Goal: Complete application form: Complete application form

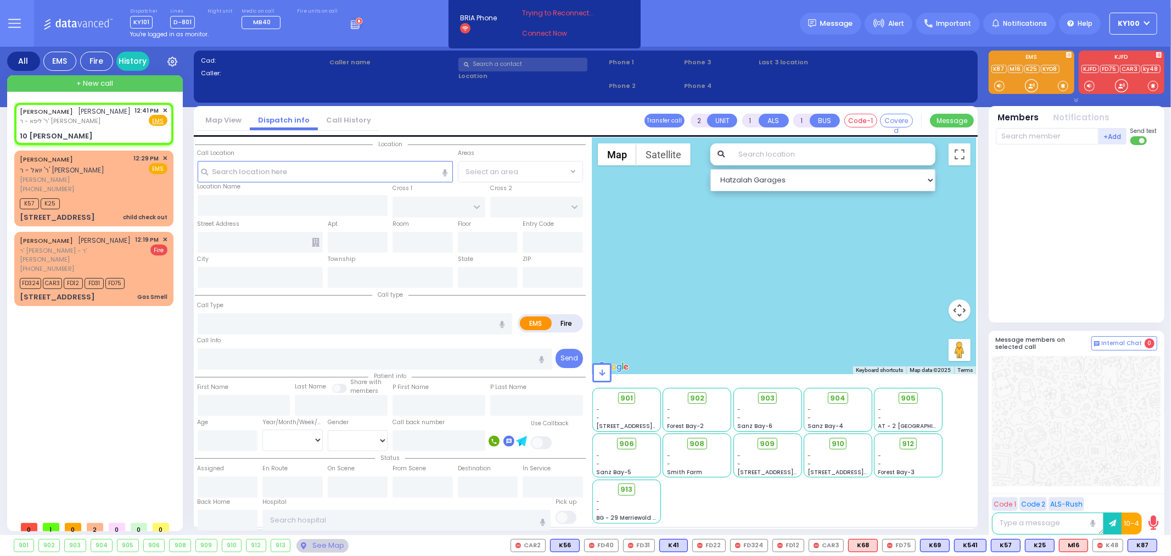
select select
radio input "true"
type input "[PERSON_NAME]"
select select
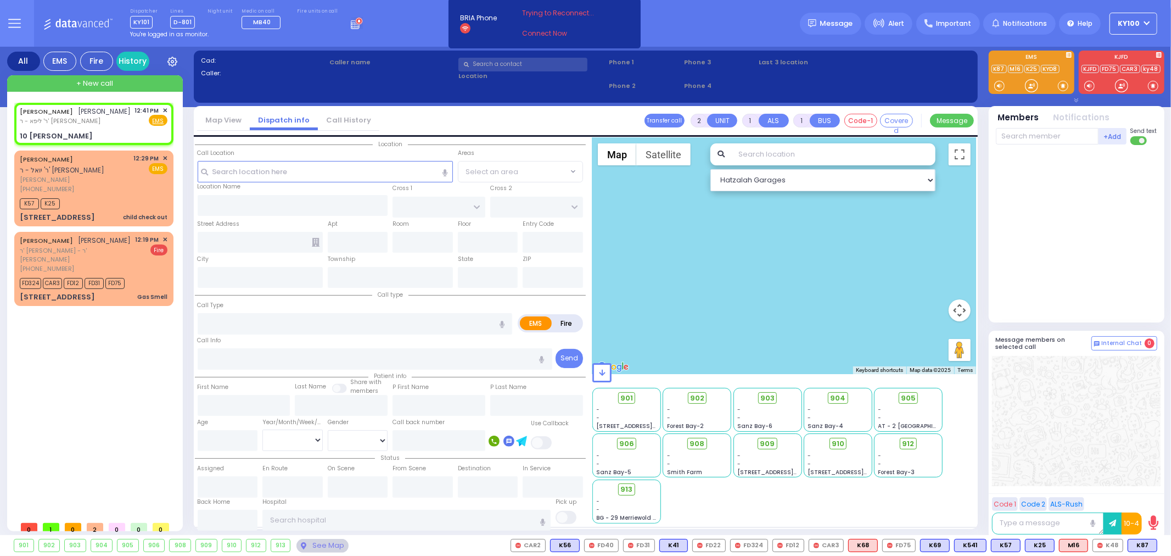
type input "12:41"
select select "Hatzalah Garages"
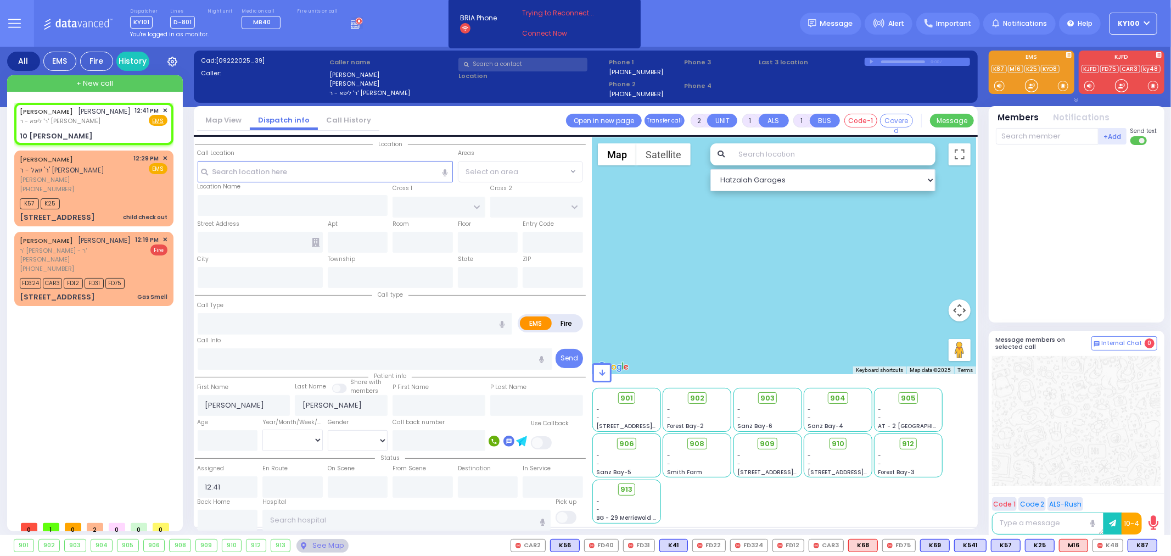
type input "ZENTA RD"
type input "FOREST RD"
type input "[STREET_ADDRESS][PERSON_NAME]"
type input "203"
type input "Monroe"
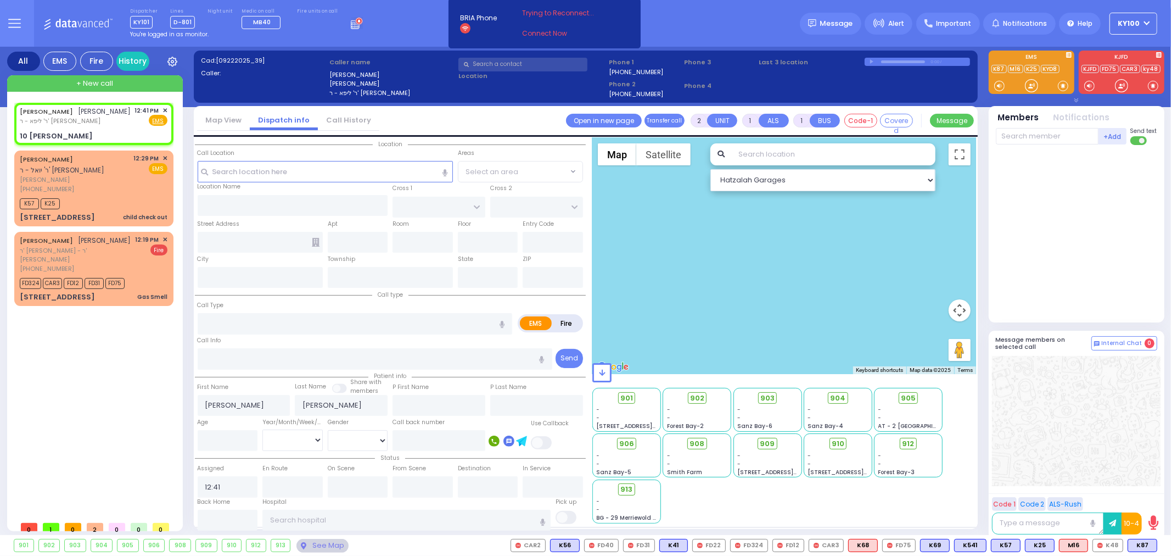
type input "[US_STATE]"
type input "10950"
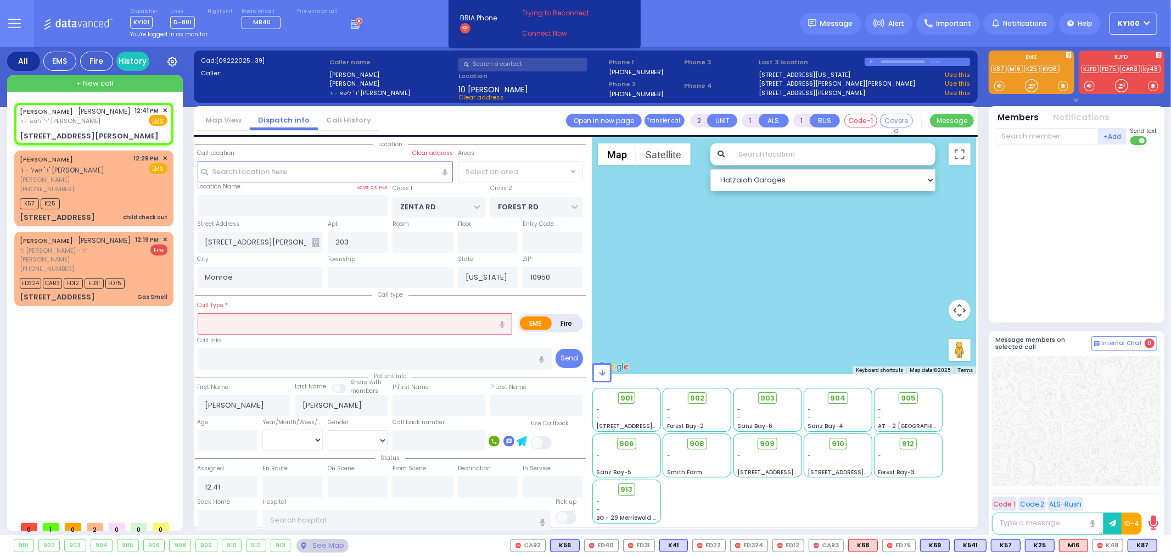
select select
radio input "true"
select select
select select "Hatzalah Garages"
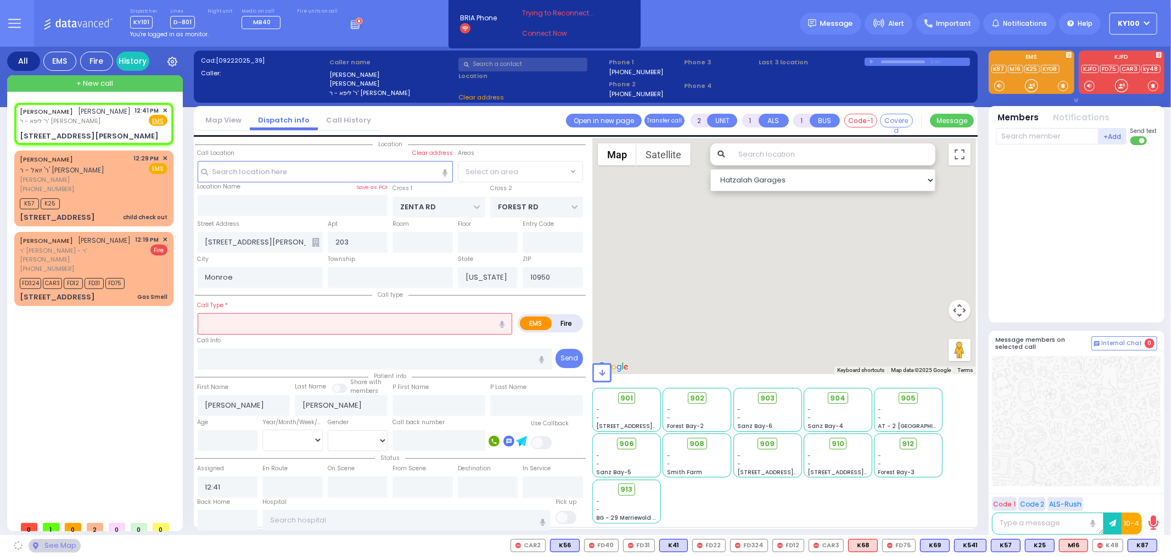
select select "SECTION 2"
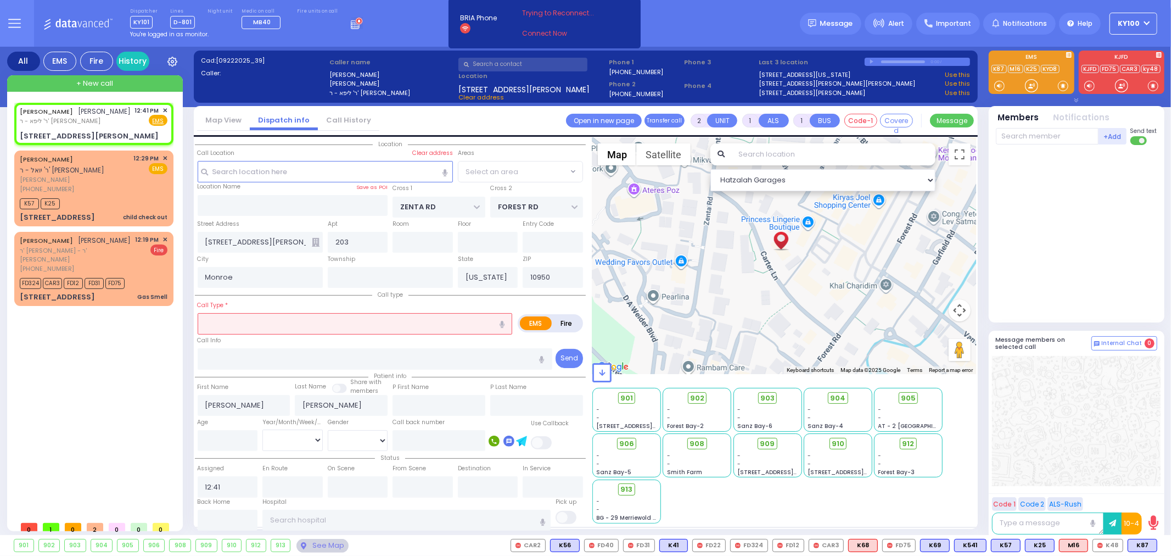
select select "SECTION 2"
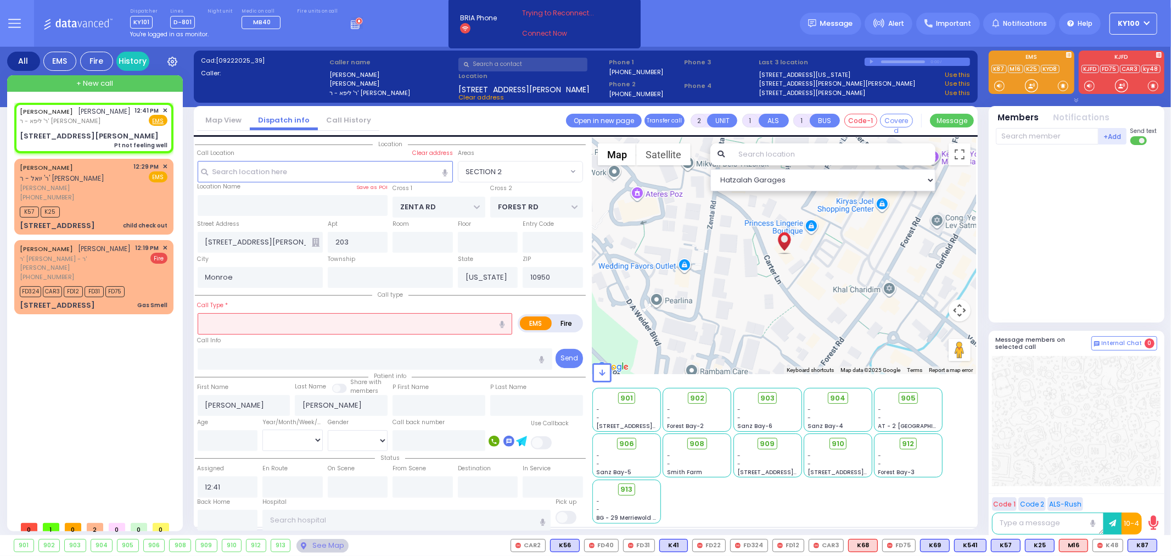
type input "1"
type input "0"
select select
type input "Pt not feeling well"
radio input "true"
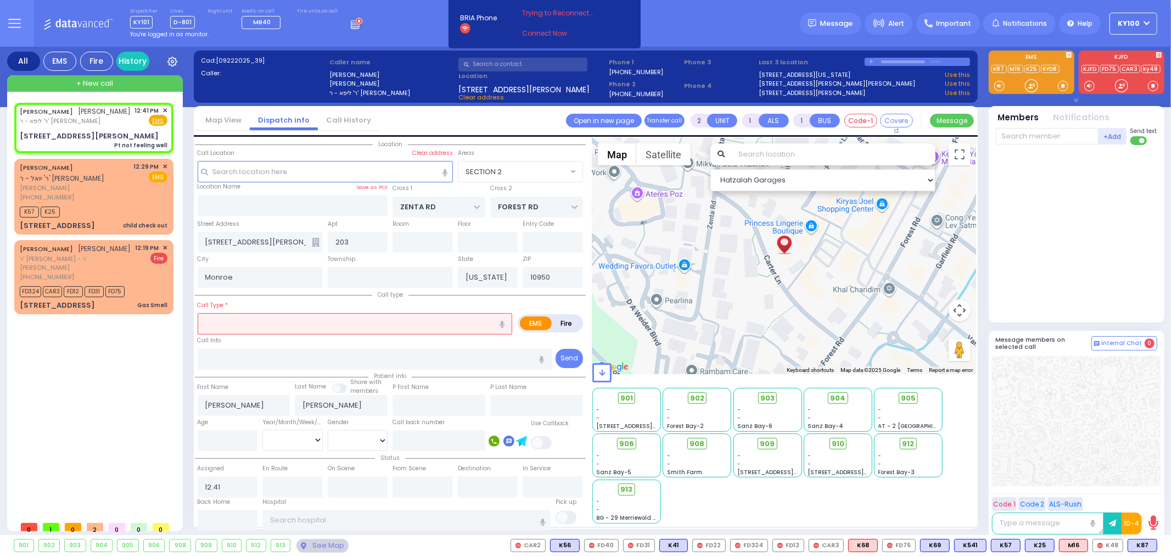
select select
select select "Hatzalah Garages"
select select "SECTION 2"
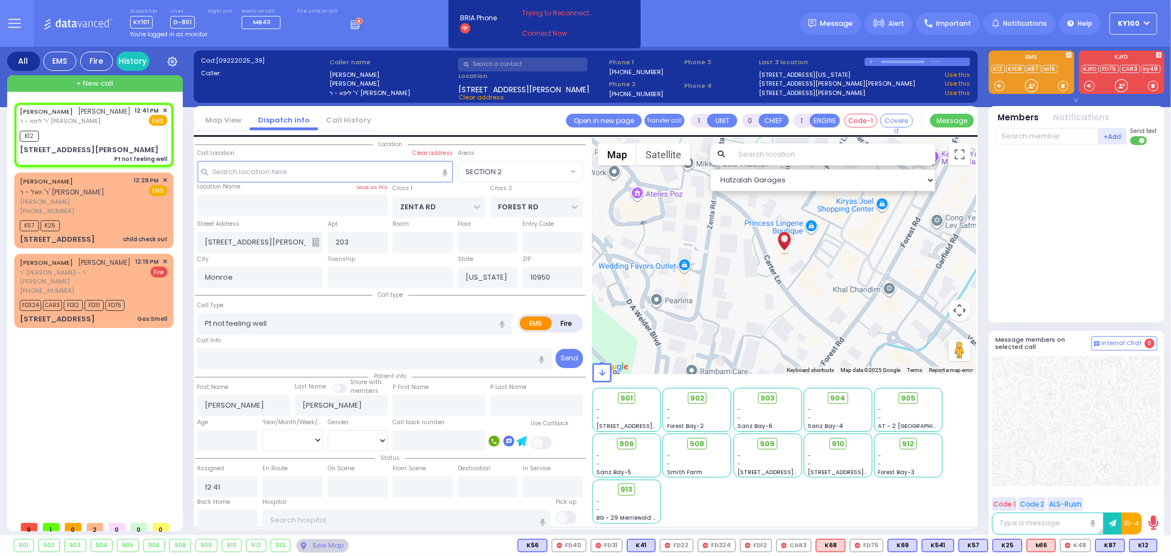
select select
radio input "true"
select select
type input "12:42"
select select "Hatzalah Garages"
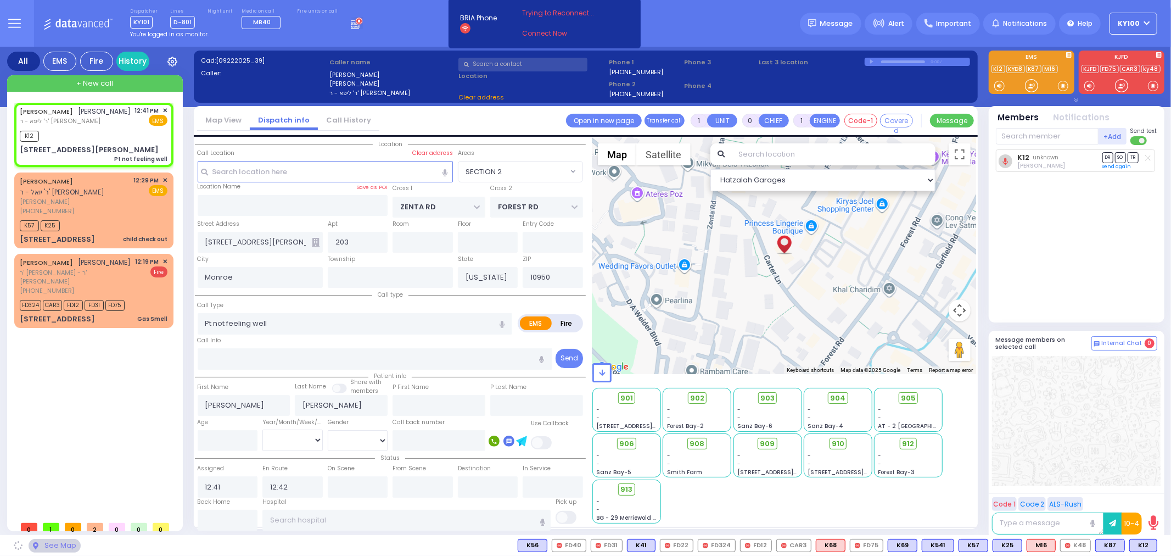
select select "SECTION 2"
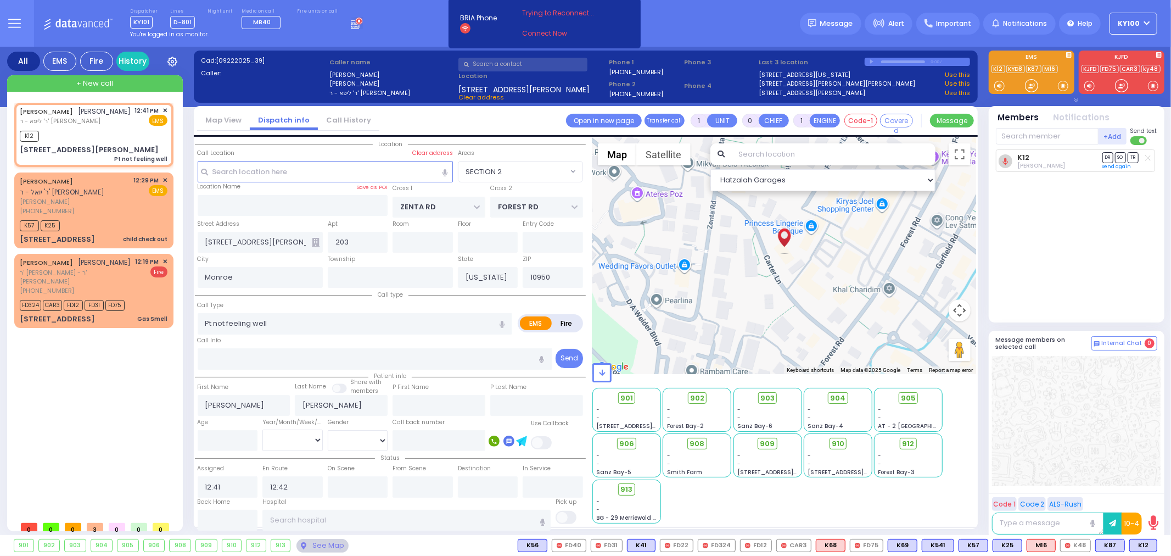
select select
radio input "true"
select select
select select "Hatzalah Garages"
select select "SECTION 2"
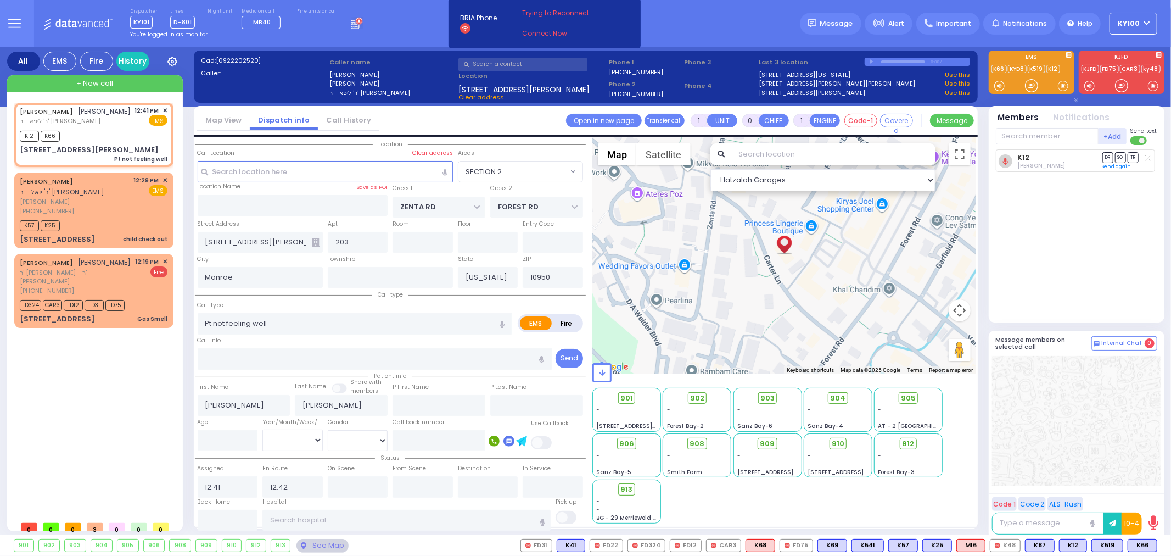
select select
radio input "true"
select select
select select "SECTION 2"
select select "Hatzalah Garages"
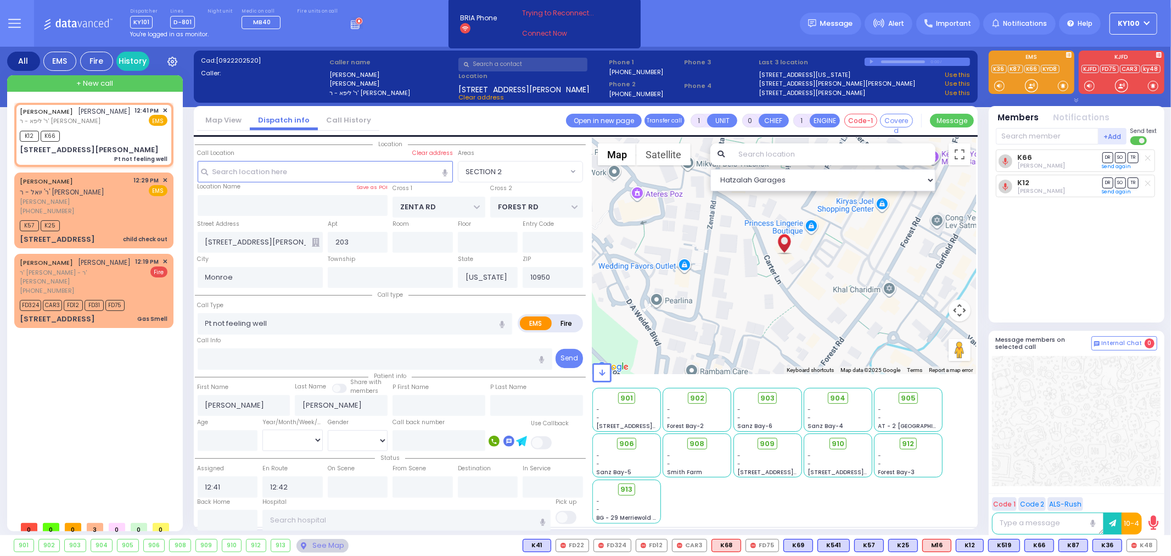
select select
radio input "true"
select select
select select "Hatzalah Garages"
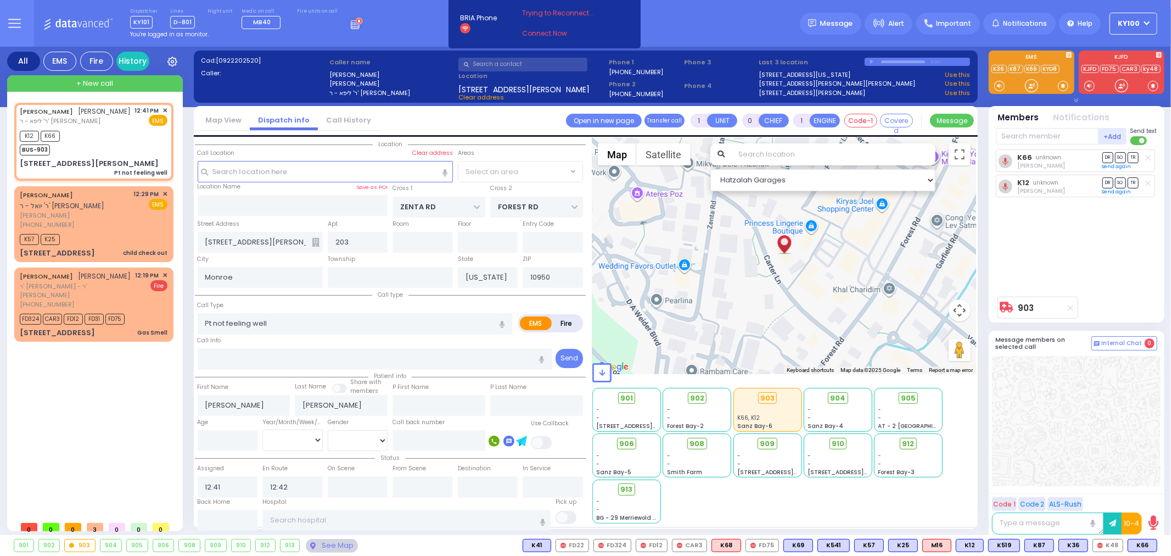
select select "SECTION 2"
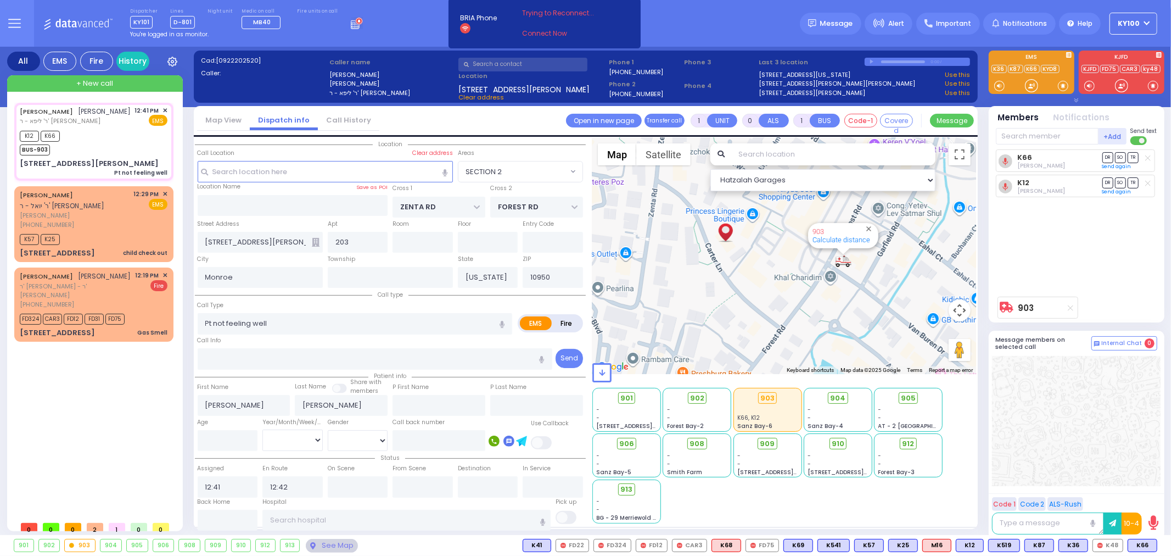
select select
radio input "true"
select select
type input "12:47"
select select "Hatzalah Garages"
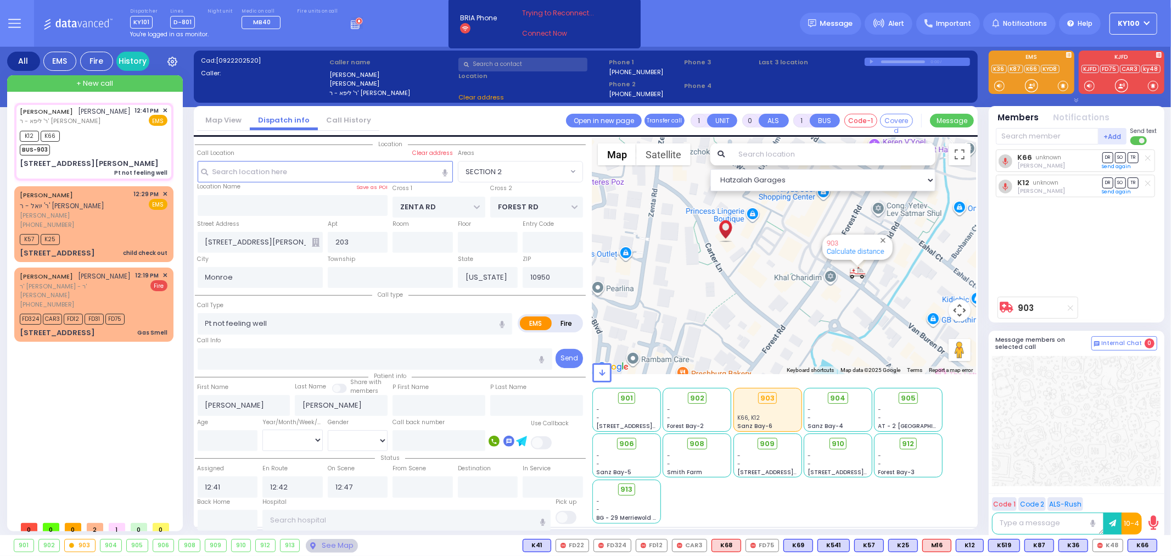
select select "SECTION 2"
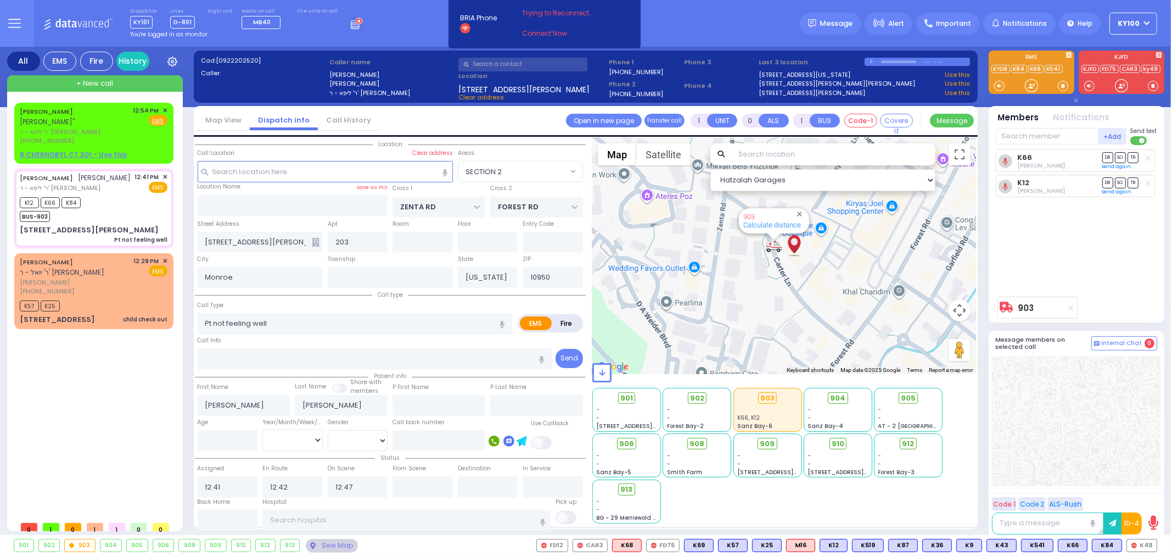
select select
radio input "true"
select select
select select "Hatzalah Garages"
select select "SECTION 2"
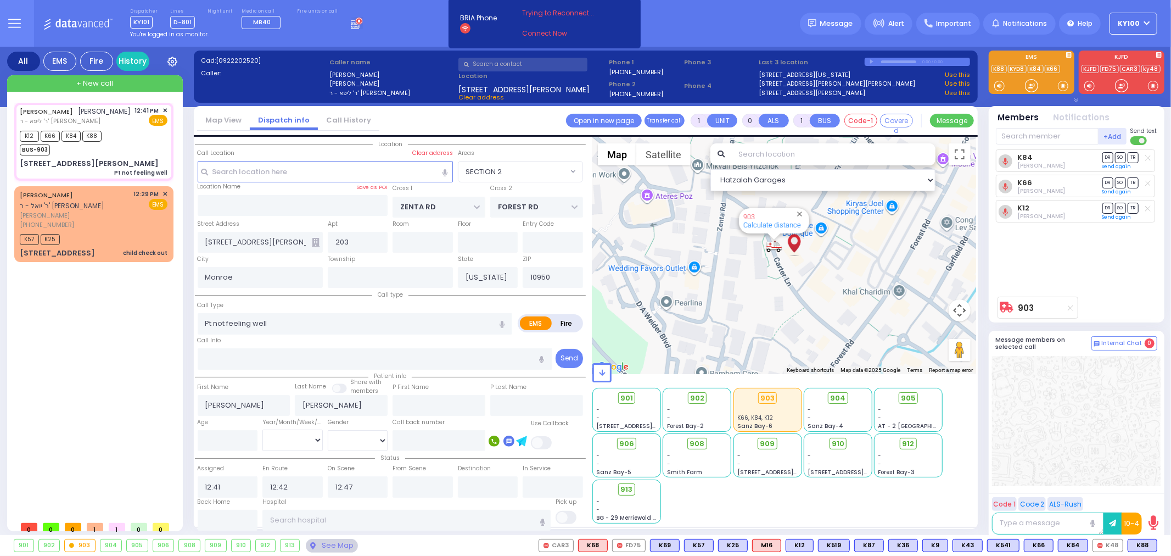
select select
radio input "true"
select select
select select "Hatzalah Garages"
select select "SECTION 2"
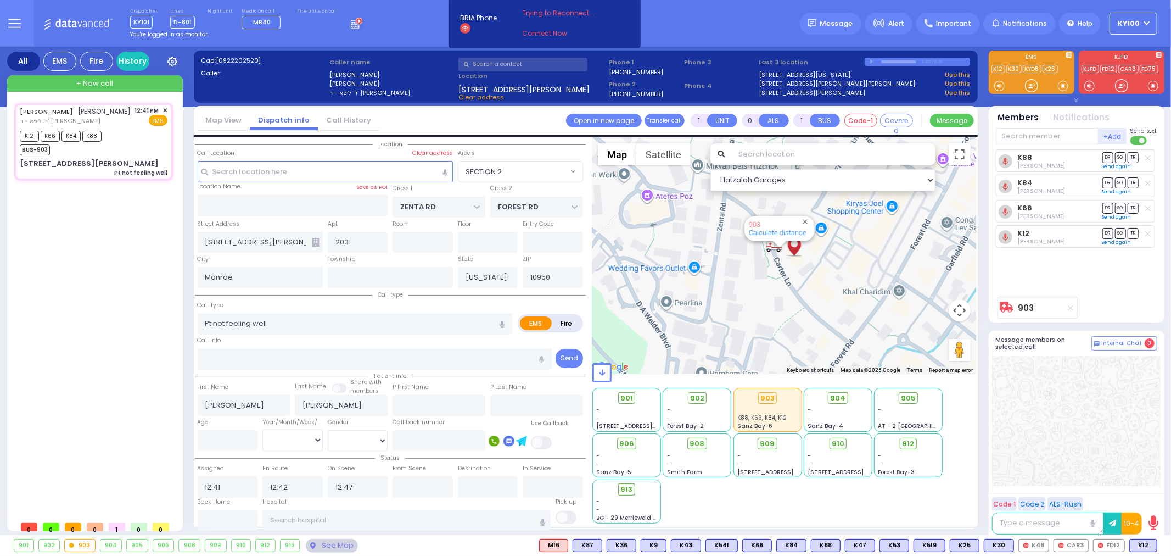
select select
radio input "true"
select select
radio input "true"
select select
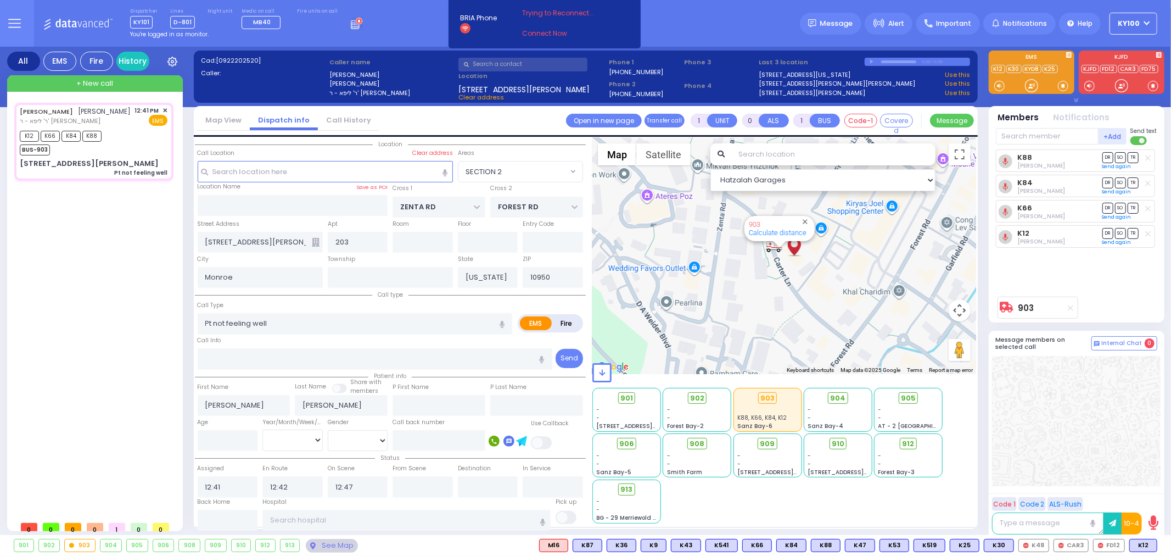
type input "13:14"
radio input "true"
select select
radio input "true"
select select
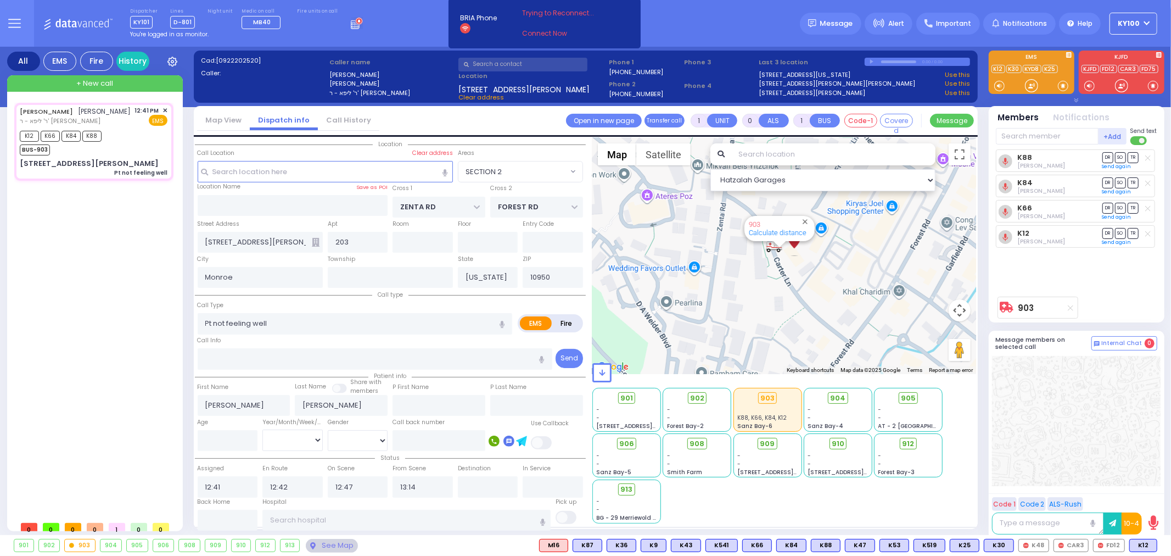
radio input "true"
select select
radio input "true"
select select
type input "[US_STATE][GEOGRAPHIC_DATA]- [GEOGRAPHIC_DATA]"
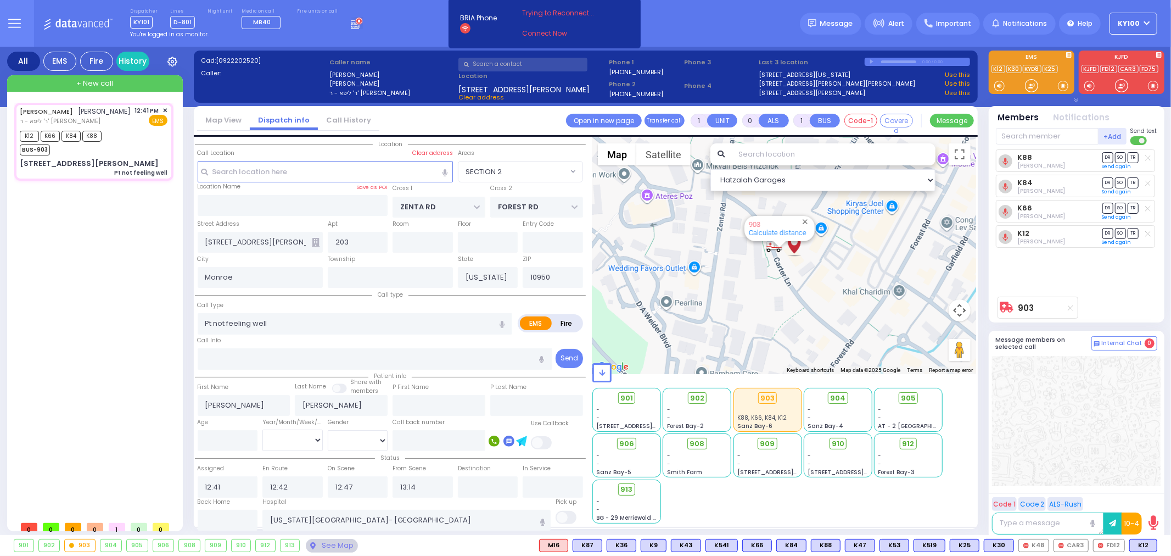
select select "SECTION 2"
select select "Hatzalah Garages"
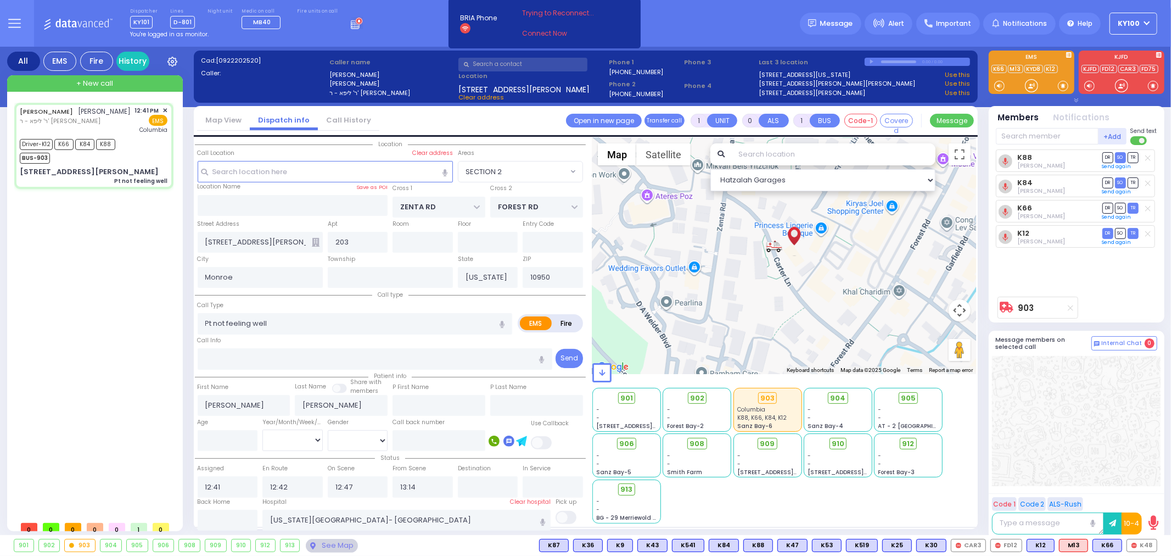
type input "6"
select select
radio input "true"
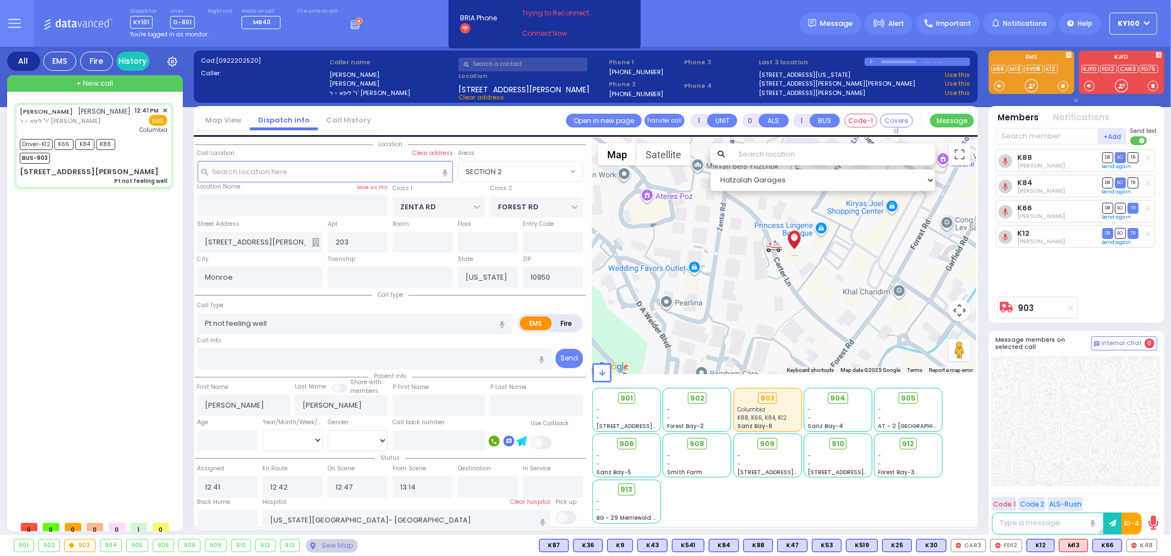
type input "Unknown"
select select "Year"
select select "SECTION 2"
select select "Hatzalah Garages"
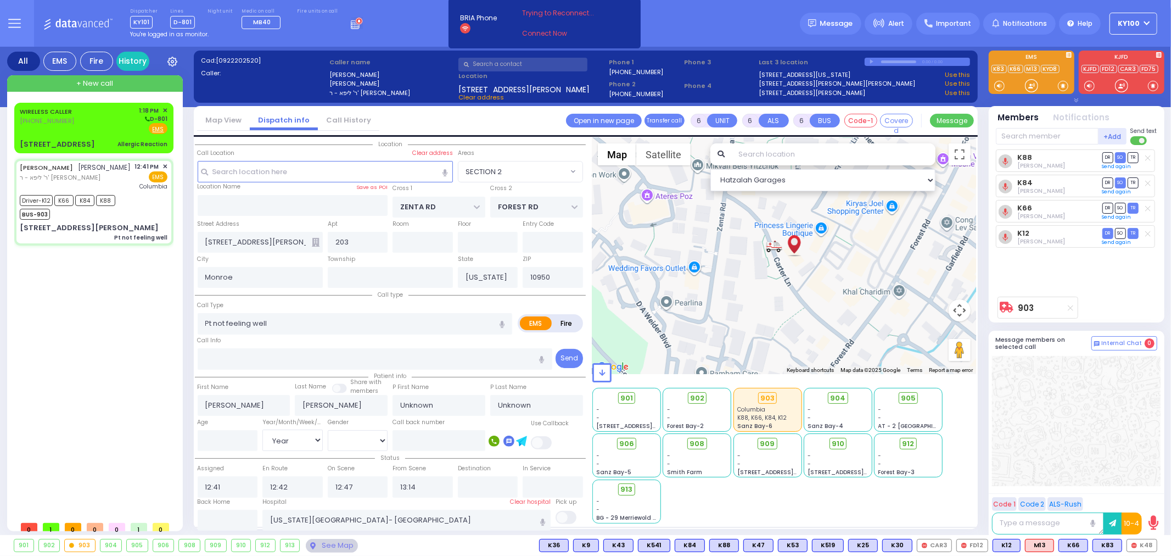
select select
radio input "true"
select select "Year"
select select "SECTION 2"
select select "Hatzalah Garages"
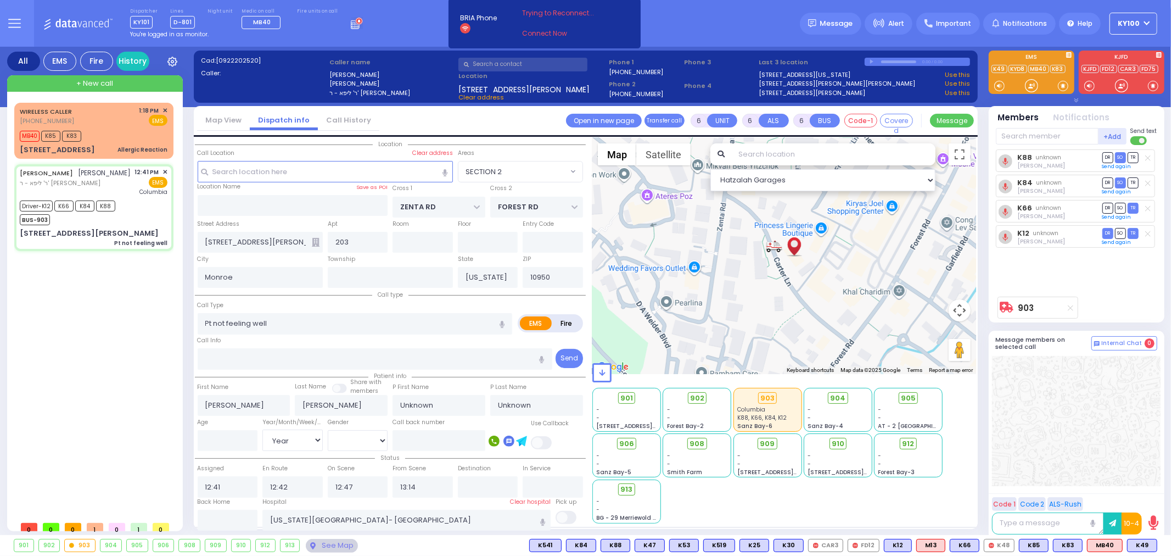
select select
radio input "true"
type input "Zsuzsanna"
type input "Heiman"
type input "78"
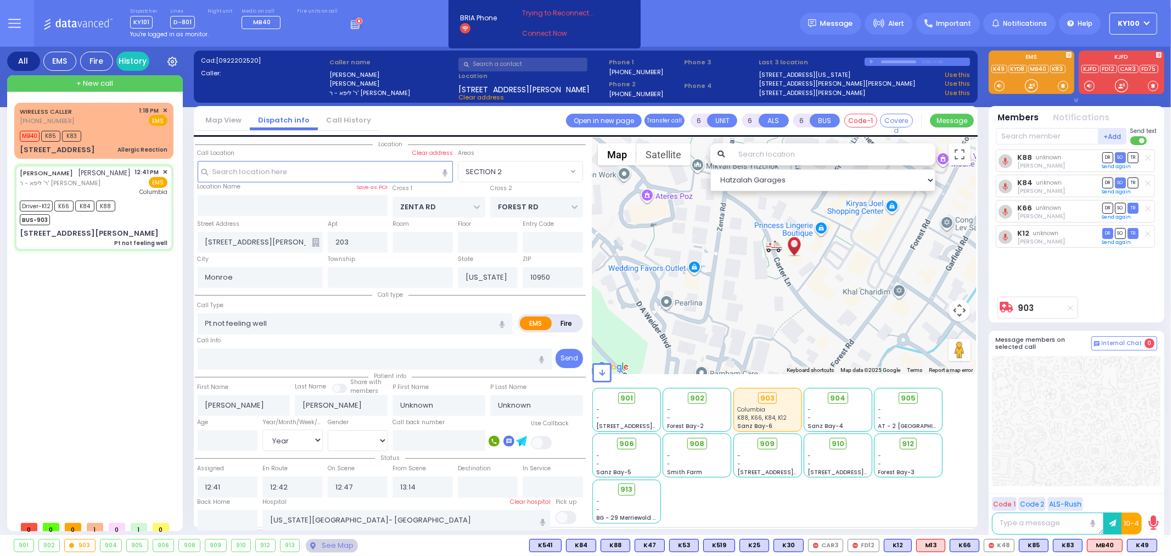
select select "Year"
select select "[DEMOGRAPHIC_DATA]"
select select "SECTION 2"
select select "Hatzalah Garages"
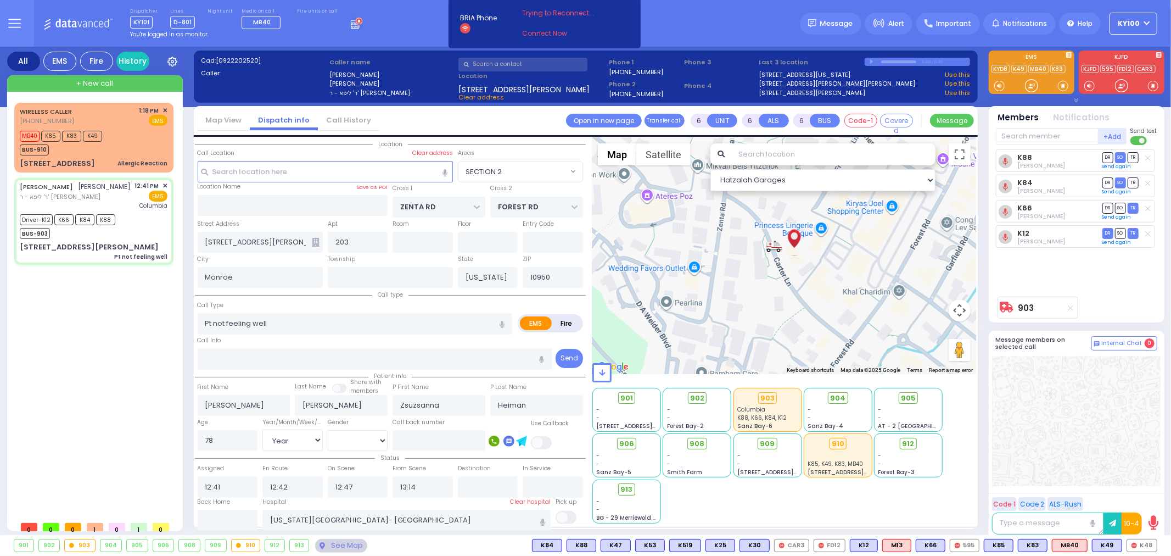
select select
radio input "true"
select select "Year"
select select "[DEMOGRAPHIC_DATA]"
select select "SECTION 2"
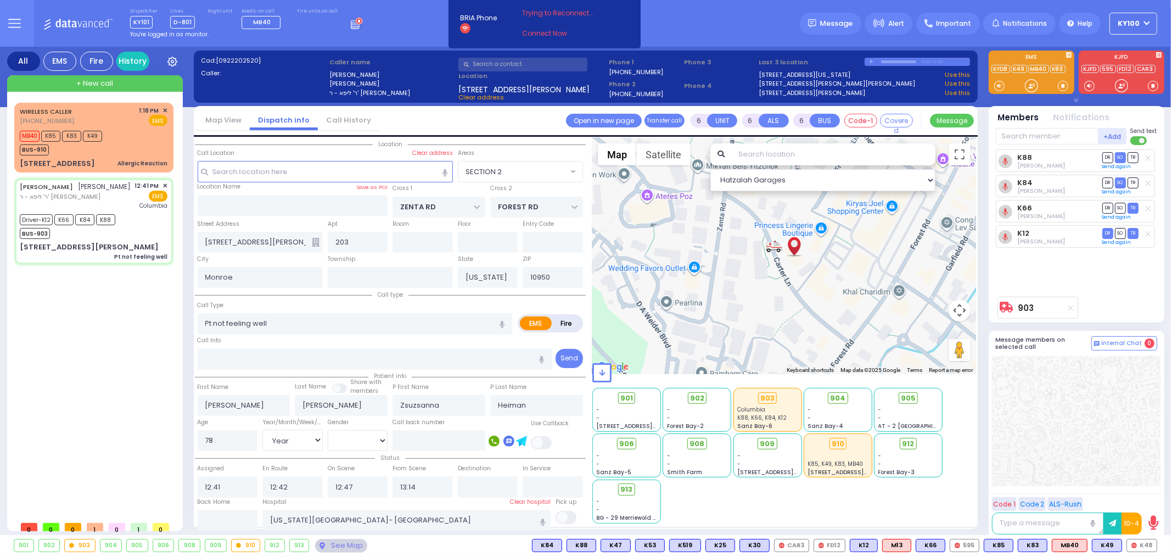
select select "Hatzalah Garages"
